Goal: Book appointment/travel/reservation

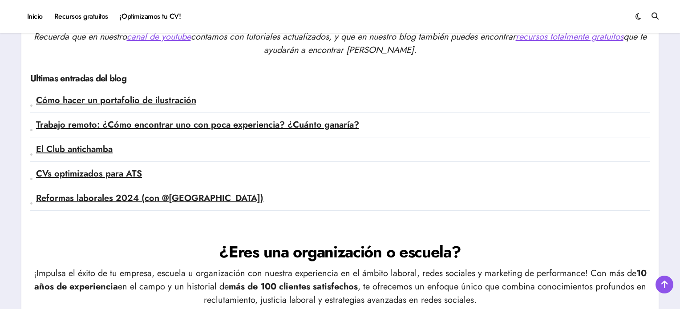
scroll to position [2240, 0]
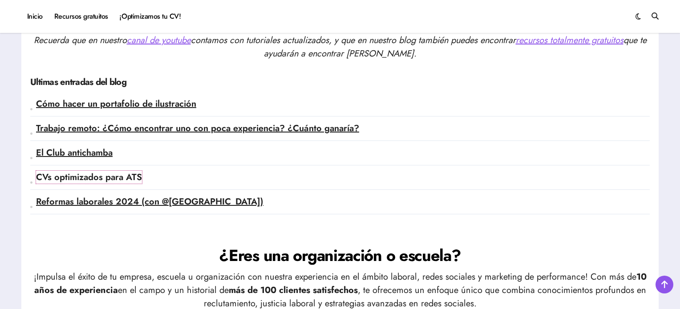
click at [122, 171] on link "CVs optimizados para ATS" at bounding box center [89, 177] width 106 height 13
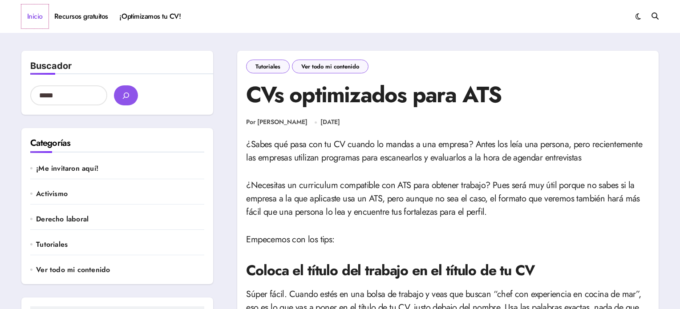
click at [34, 20] on link "Inicio" at bounding box center [34, 16] width 27 height 24
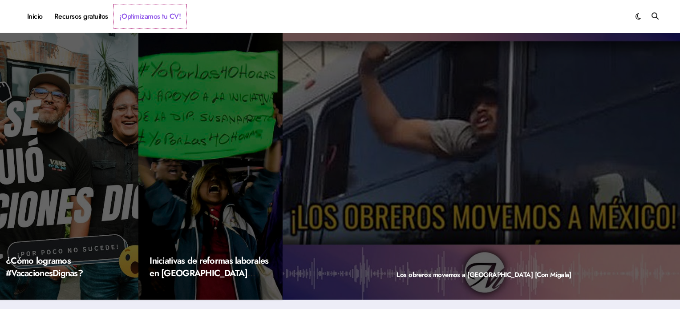
click at [155, 13] on link "¡Optimizamos tu CV!" at bounding box center [150, 16] width 72 height 24
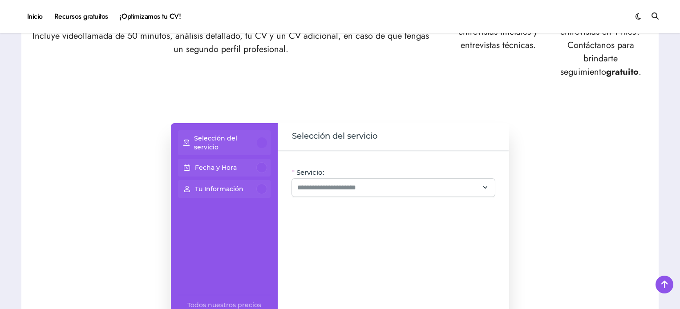
scroll to position [488, 0]
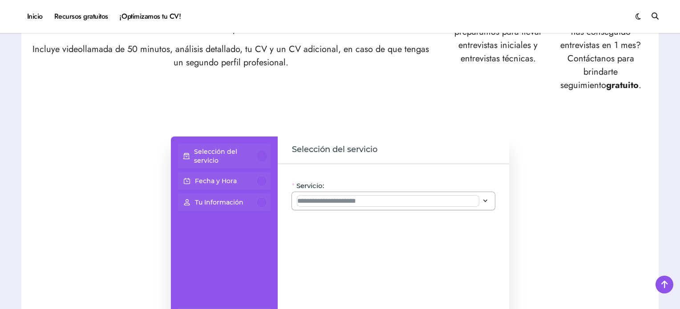
click at [375, 200] on input "Servicio:" at bounding box center [387, 201] width 181 height 11
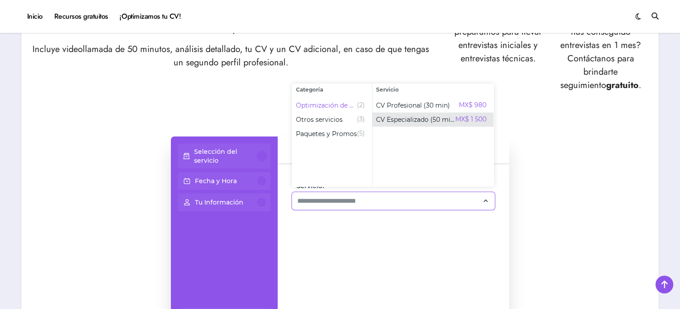
click at [392, 119] on span "CV Especializado (50 min)" at bounding box center [415, 119] width 79 height 9
type input "**********"
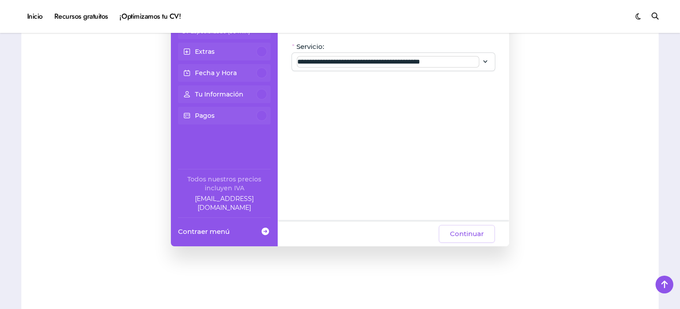
scroll to position [622, 0]
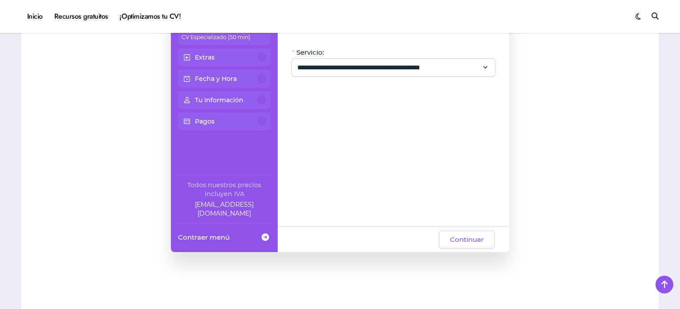
click at [207, 119] on p "Pagos" at bounding box center [205, 121] width 20 height 9
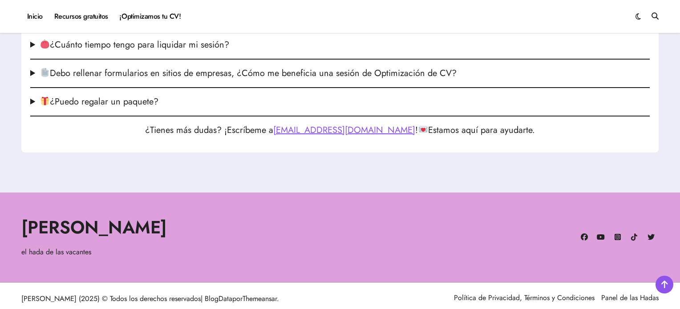
scroll to position [1333, 0]
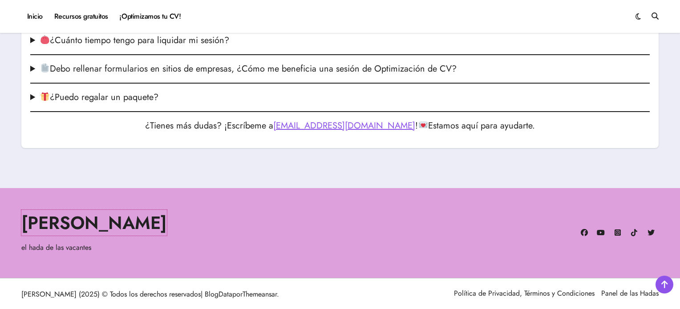
click at [84, 221] on link "[PERSON_NAME]" at bounding box center [93, 223] width 145 height 26
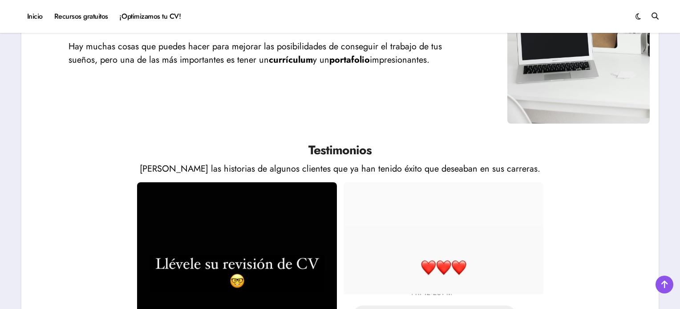
scroll to position [1379, 0]
